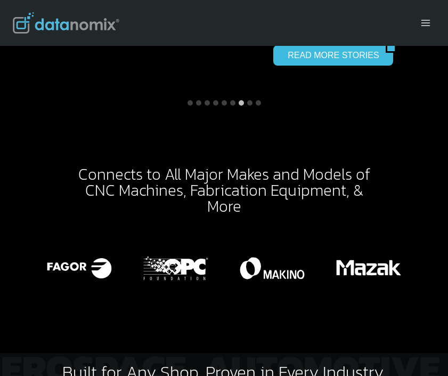
scroll to position [2438, 0]
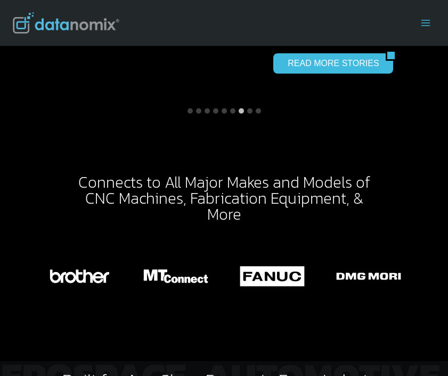
click at [426, 21] on icon "Toggle Menu" at bounding box center [425, 23] width 11 height 11
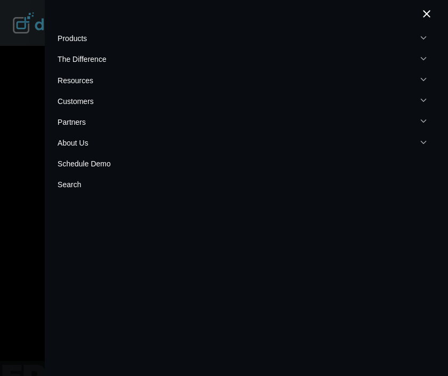
click at [21, 21] on div at bounding box center [224, 188] width 448 height 376
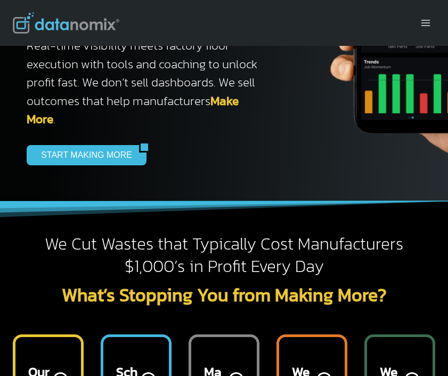
scroll to position [0, 0]
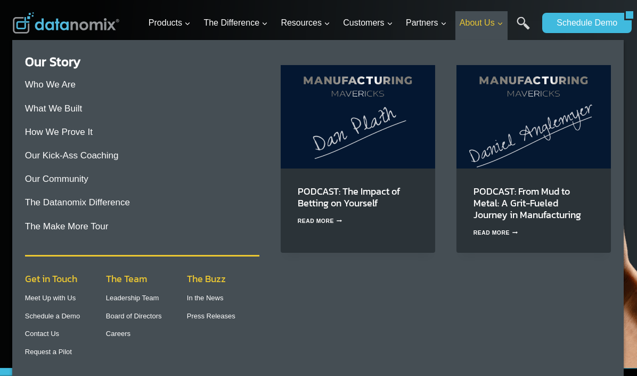
click at [447, 25] on span "About Us Expand" at bounding box center [482, 23] width 44 height 14
click at [148, 299] on link "Leadership Team" at bounding box center [132, 297] width 53 height 8
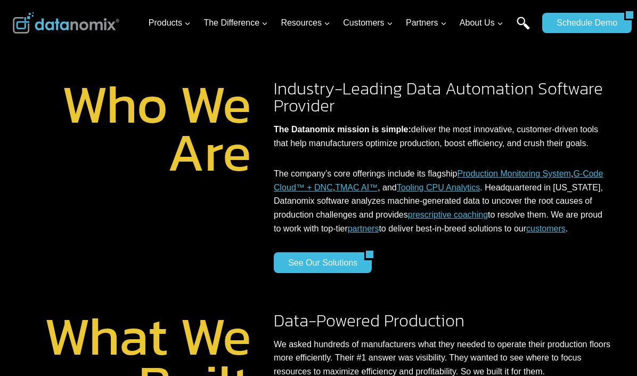
click at [522, 20] on link "Search" at bounding box center [523, 29] width 13 height 24
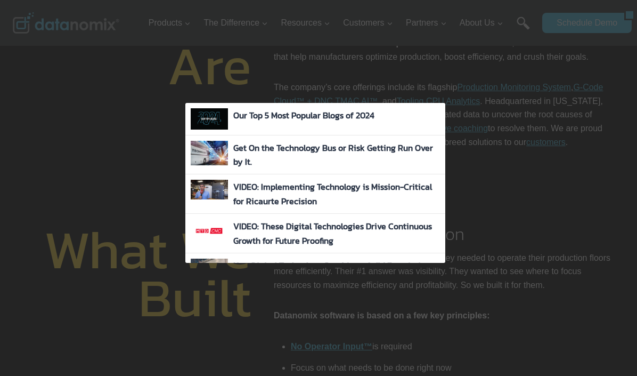
type input "log in"
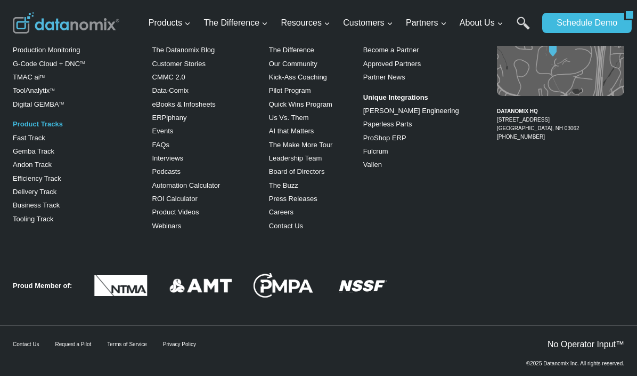
scroll to position [4459, 0]
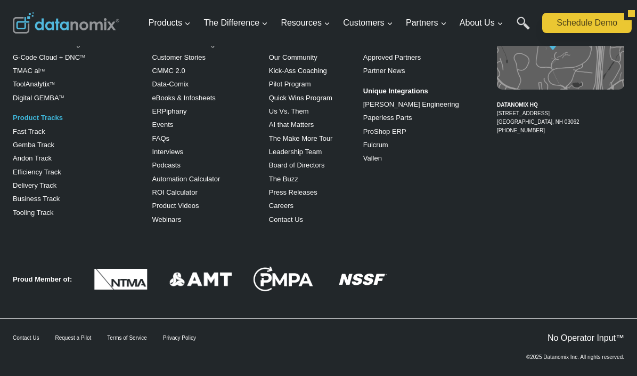
click at [585, 26] on link "Schedule Demo" at bounding box center [583, 23] width 82 height 20
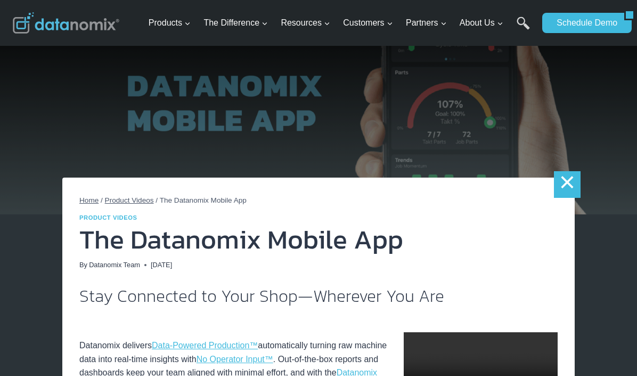
click at [564, 186] on link "×" at bounding box center [567, 184] width 27 height 27
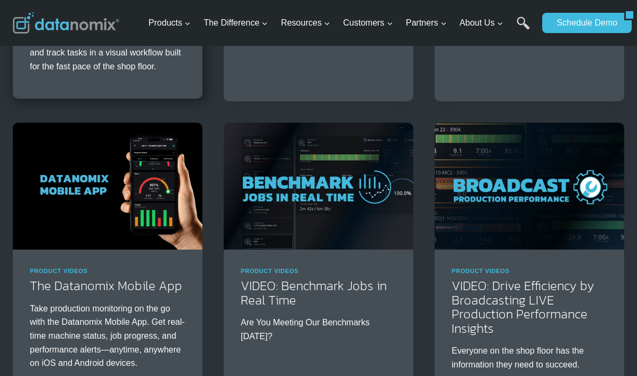
scroll to position [353, 0]
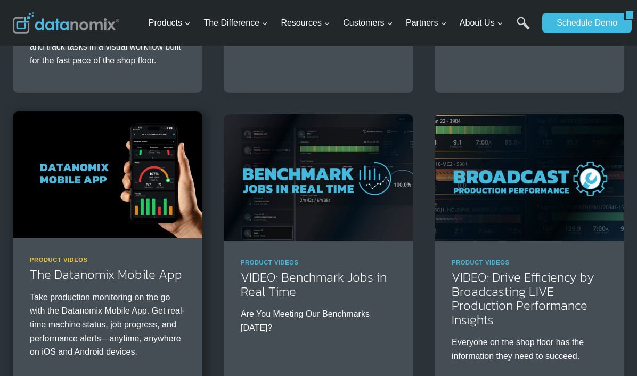
click at [81, 261] on link "Product Videos" at bounding box center [59, 259] width 58 height 6
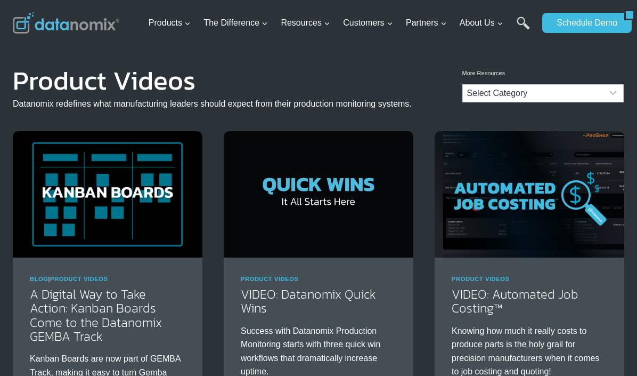
click at [54, 25] on img at bounding box center [66, 22] width 107 height 21
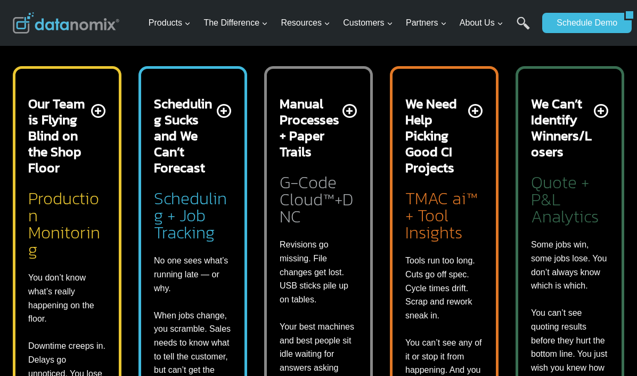
scroll to position [425, 0]
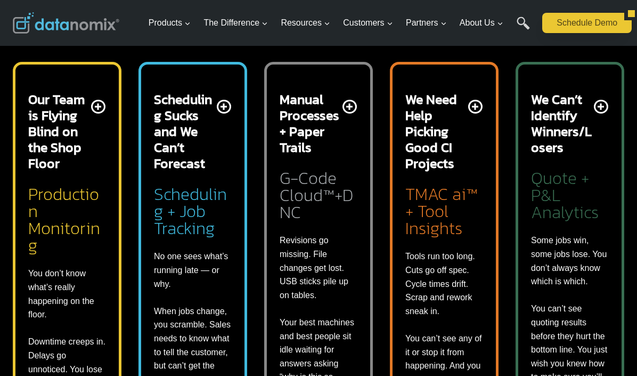
click at [624, 13] on link "Schedule Demo" at bounding box center [583, 23] width 82 height 20
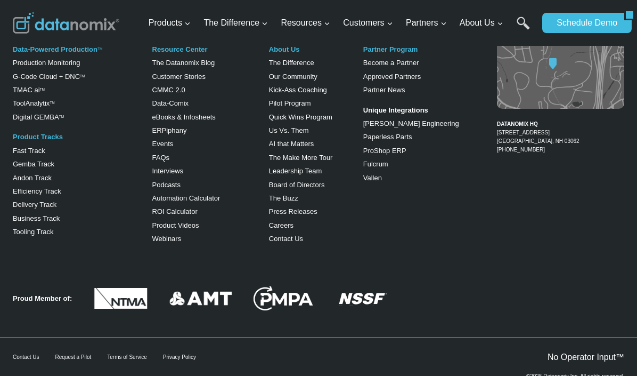
scroll to position [688, 0]
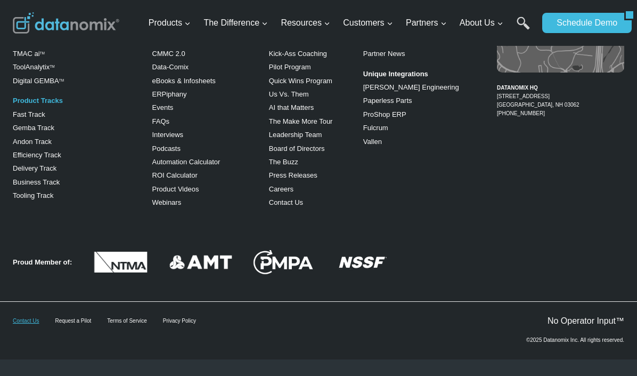
click at [29, 319] on link "Contact Us" at bounding box center [26, 320] width 26 height 6
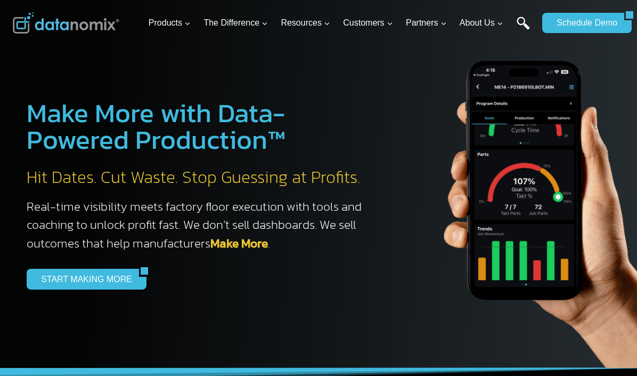
click at [523, 21] on link "Search" at bounding box center [523, 29] width 13 height 24
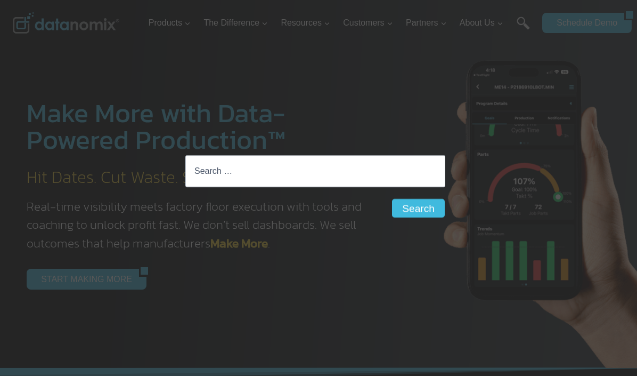
click at [303, 68] on div "Search for: Search Search" at bounding box center [318, 188] width 637 height 376
